Goal: Task Accomplishment & Management: Manage account settings

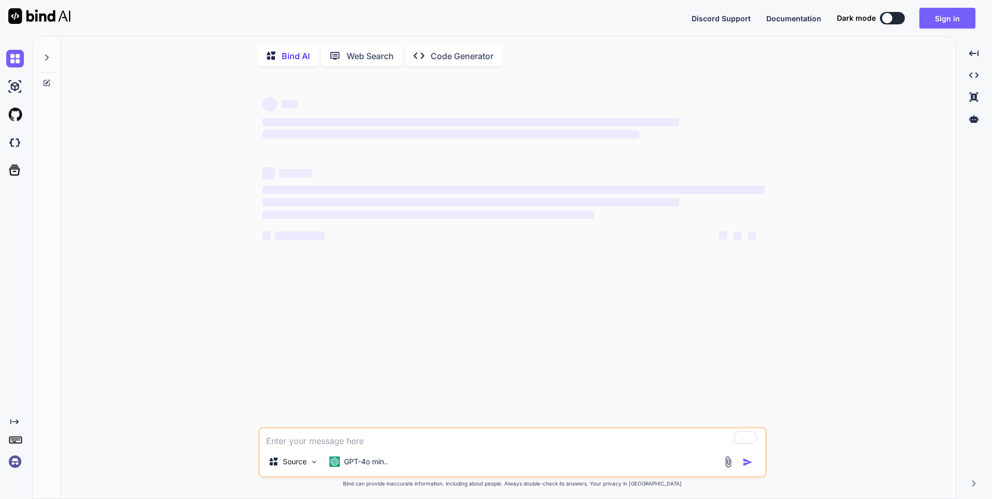
type textarea "x"
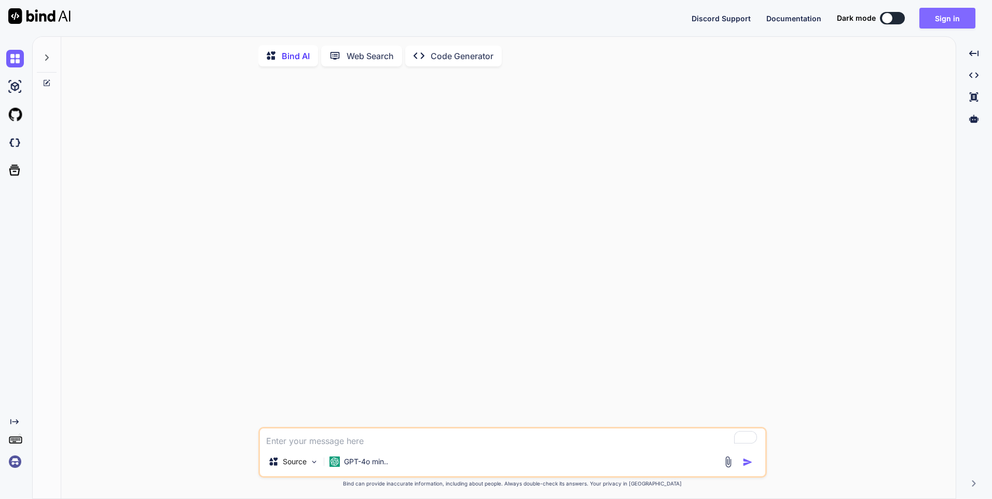
click at [948, 17] on button "Sign in" at bounding box center [947, 18] width 56 height 21
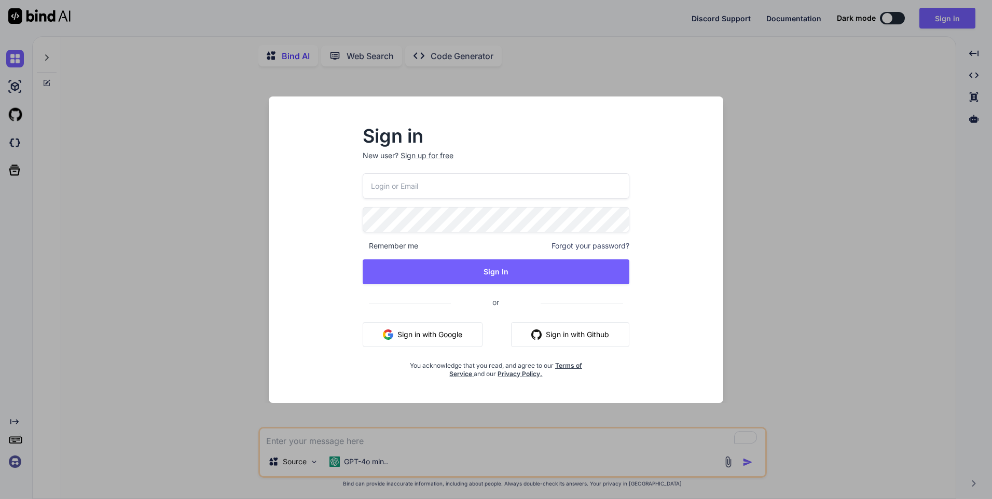
type input "[EMAIL_ADDRESS][DOMAIN_NAME]"
click at [447, 337] on button "Sign in with Google" at bounding box center [423, 334] width 120 height 25
click at [442, 337] on button "Sign in with Google" at bounding box center [423, 334] width 120 height 25
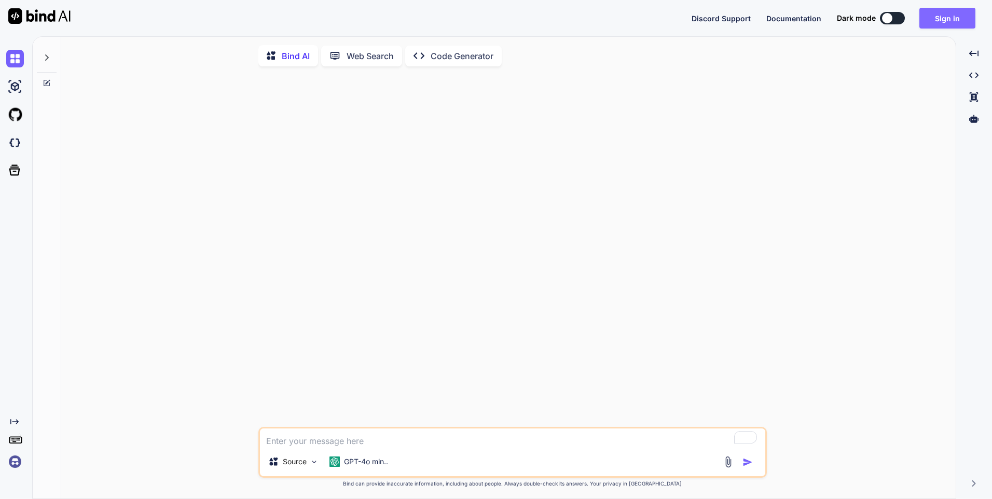
click at [936, 17] on button "Sign in" at bounding box center [947, 18] width 56 height 21
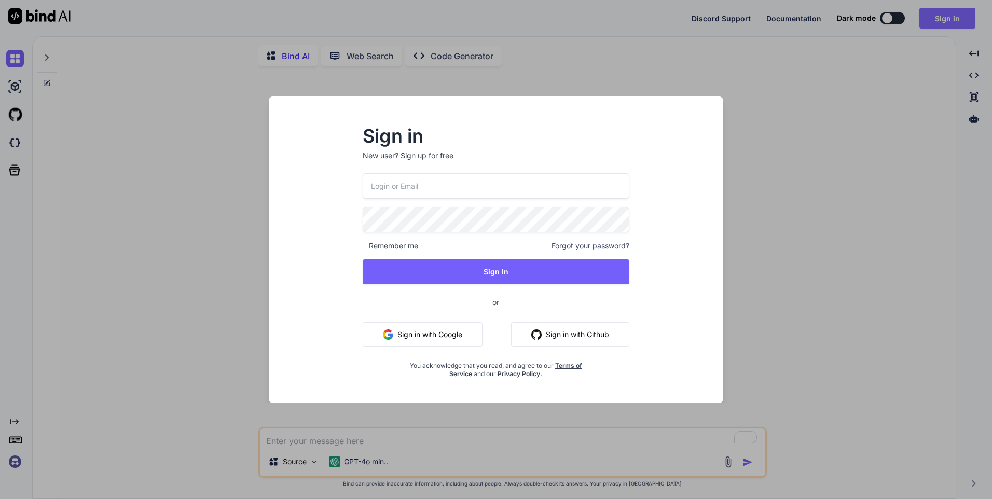
type input "[EMAIL_ADDRESS][DOMAIN_NAME]"
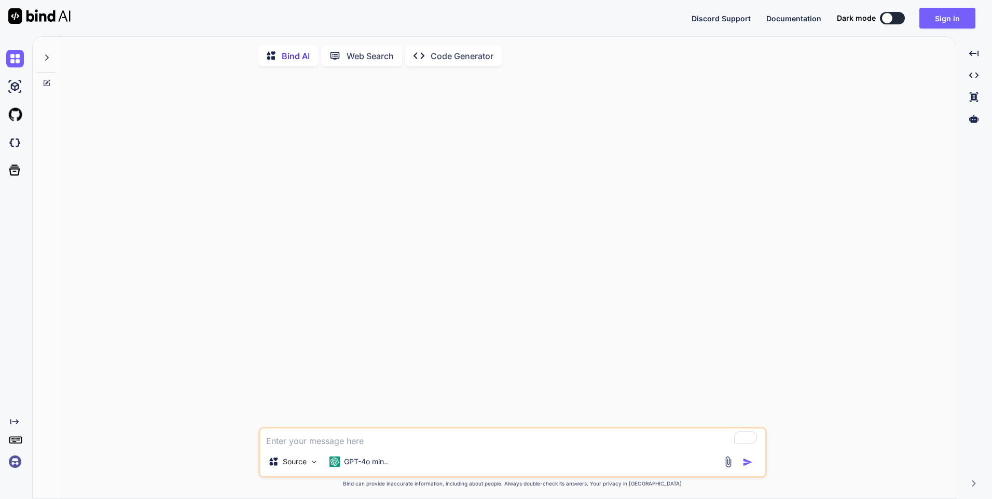
click at [478, 271] on div at bounding box center [513, 251] width 506 height 352
click at [957, 20] on button "Sign in" at bounding box center [947, 18] width 56 height 21
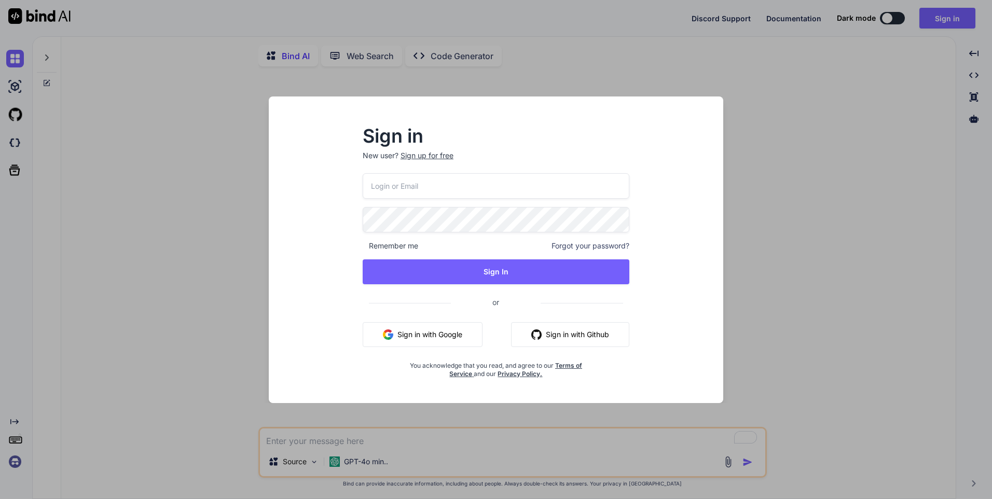
type input "[EMAIL_ADDRESS][DOMAIN_NAME]"
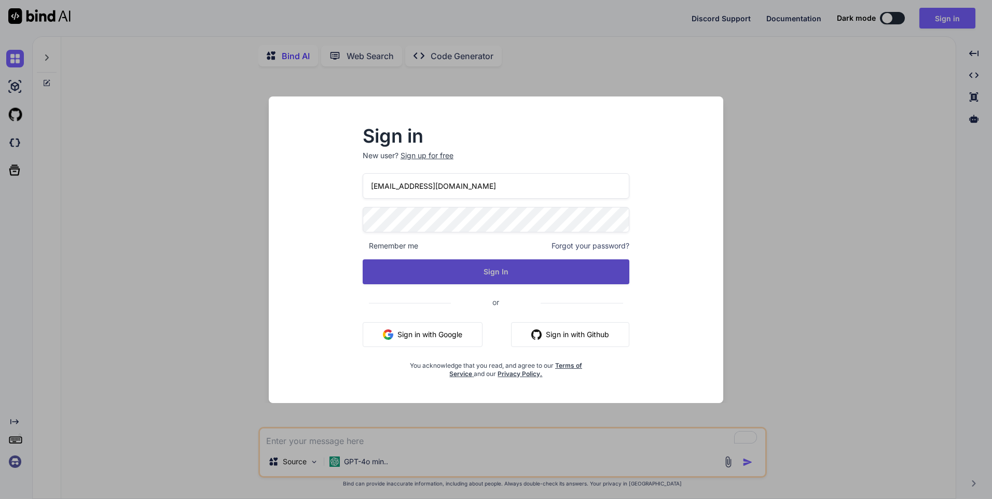
click at [478, 267] on button "Sign In" at bounding box center [496, 271] width 267 height 25
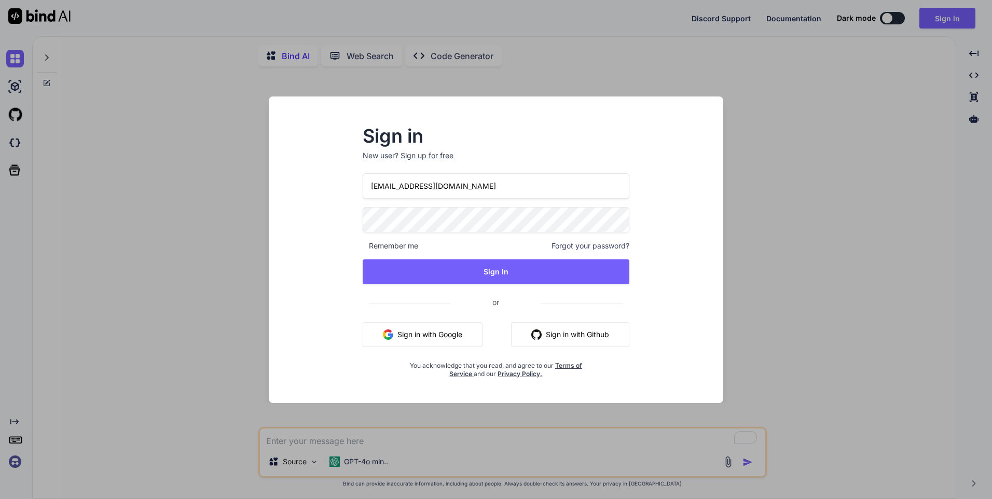
click at [434, 333] on button "Sign in with Google" at bounding box center [423, 334] width 120 height 25
